Goal: Use online tool/utility

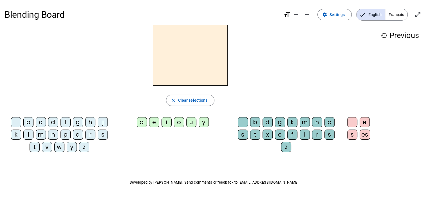
click at [75, 136] on div "q" at bounding box center [78, 134] width 10 height 10
click at [144, 123] on div "a" at bounding box center [142, 122] width 10 height 10
click at [303, 134] on div "l" at bounding box center [304, 134] width 10 height 10
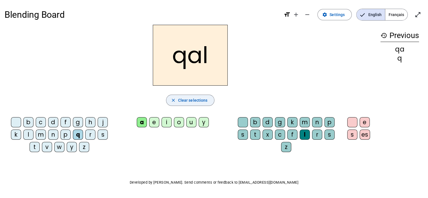
click at [183, 101] on span "Clear selections" at bounding box center [193, 100] width 30 height 7
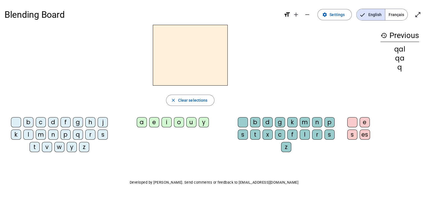
click at [51, 123] on div "d" at bounding box center [53, 122] width 10 height 10
click at [179, 123] on div "o" at bounding box center [179, 122] width 10 height 10
click at [304, 136] on div "l" at bounding box center [304, 134] width 10 height 10
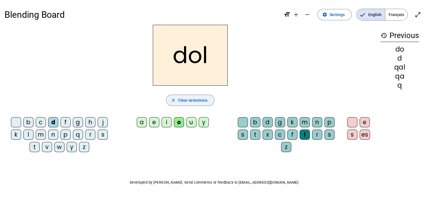
click at [175, 102] on mat-icon "close" at bounding box center [173, 100] width 5 height 5
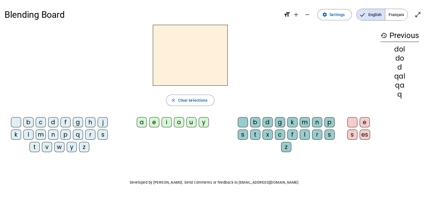
click at [402, 59] on div "do" at bounding box center [399, 58] width 39 height 7
click at [270, 24] on div "Blending Board format_size add remove settings Settings English Français open_i…" at bounding box center [213, 14] width 419 height 20
